Goal: Information Seeking & Learning: Learn about a topic

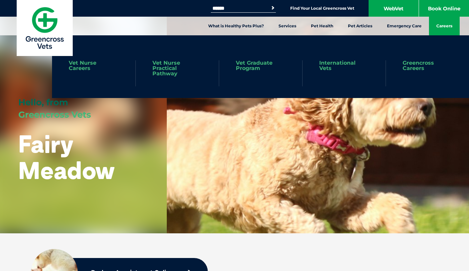
click at [456, 27] on link "Careers" at bounding box center [444, 26] width 31 height 19
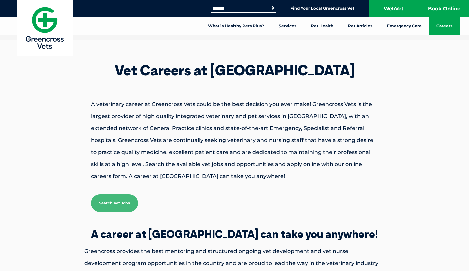
click at [56, 26] on img at bounding box center [45, 28] width 56 height 56
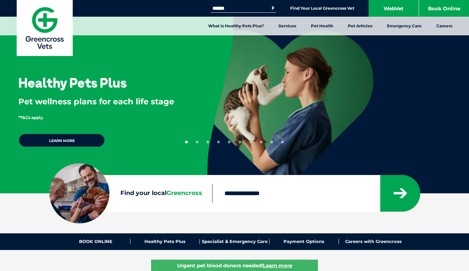
scroll to position [9, 0]
